Goal: Task Accomplishment & Management: Use online tool/utility

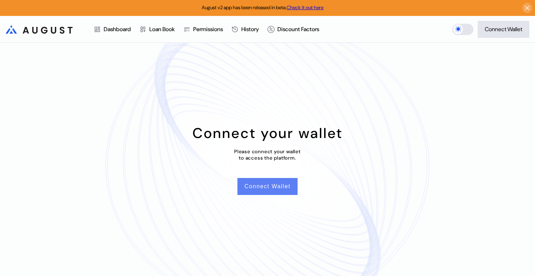
click at [270, 182] on button "Connect Wallet" at bounding box center [267, 186] width 60 height 17
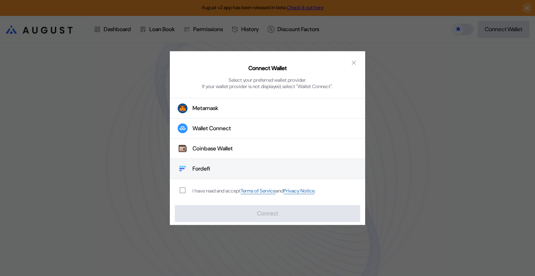
click at [235, 170] on button "Fordefi" at bounding box center [267, 169] width 195 height 20
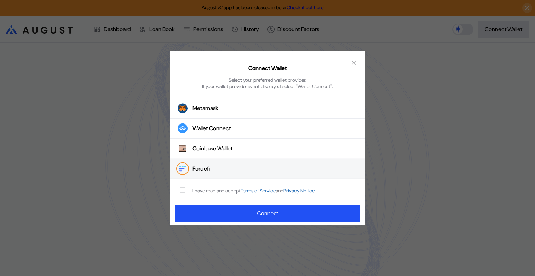
click at [196, 191] on div "I have read and accept Terms of Service and Privacy Notice ." at bounding box center [253, 190] width 123 height 7
click at [178, 190] on div "I have read and accept Terms of Service and Privacy Notice ." at bounding box center [246, 190] width 153 height 23
click at [182, 190] on span "modal" at bounding box center [182, 190] width 5 height 5
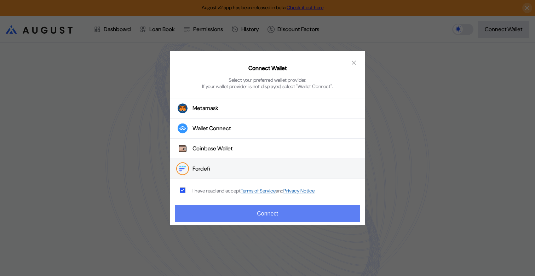
click at [235, 218] on button "Connect" at bounding box center [267, 213] width 185 height 17
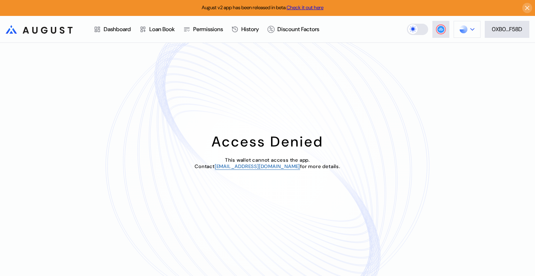
click at [468, 26] on button at bounding box center [467, 29] width 27 height 17
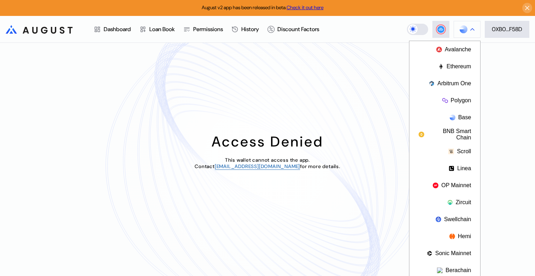
click at [468, 26] on button at bounding box center [467, 29] width 27 height 17
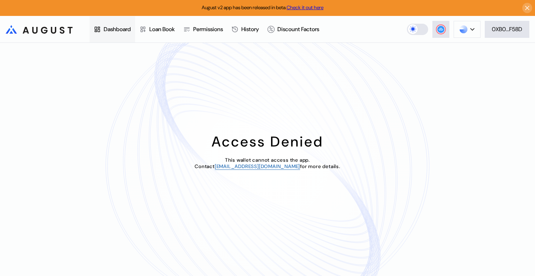
click at [118, 30] on div "Dashboard" at bounding box center [117, 28] width 27 height 7
click at [320, 5] on link "Check it out here" at bounding box center [305, 7] width 37 height 6
click at [262, 103] on div "Access Denied This wallet cannot access the app. Contact operations@augustdigit…" at bounding box center [267, 159] width 535 height 233
click at [318, 8] on link "Check it out here" at bounding box center [305, 7] width 37 height 6
